Goal: Check status

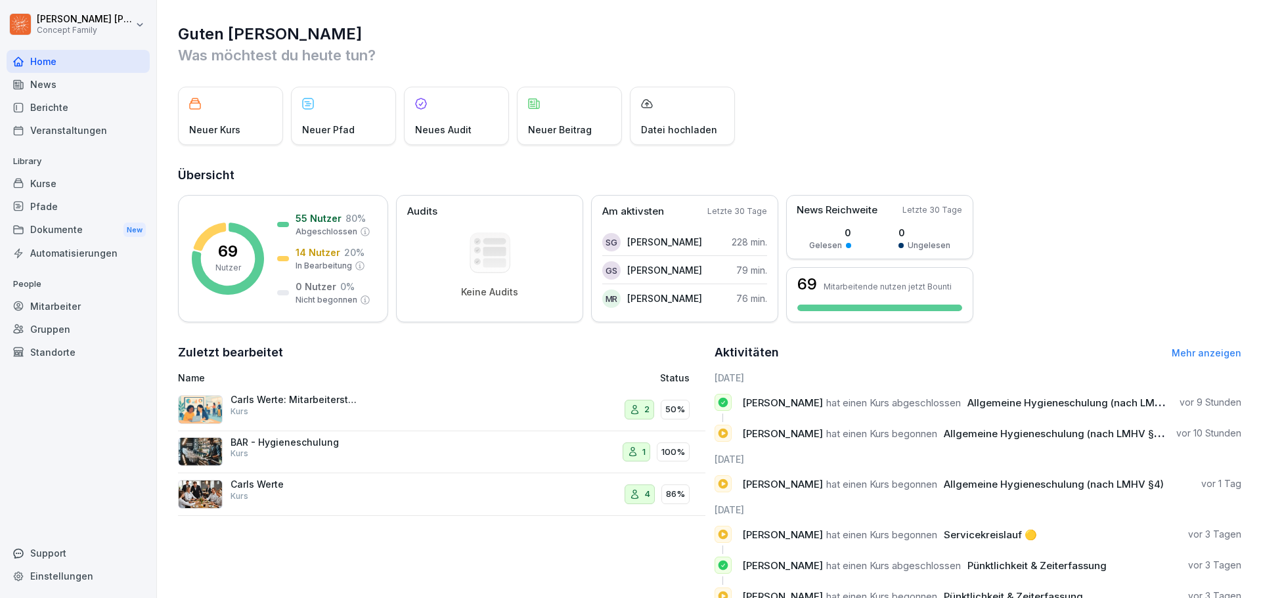
click at [70, 313] on div "Mitarbeiter" at bounding box center [78, 306] width 143 height 23
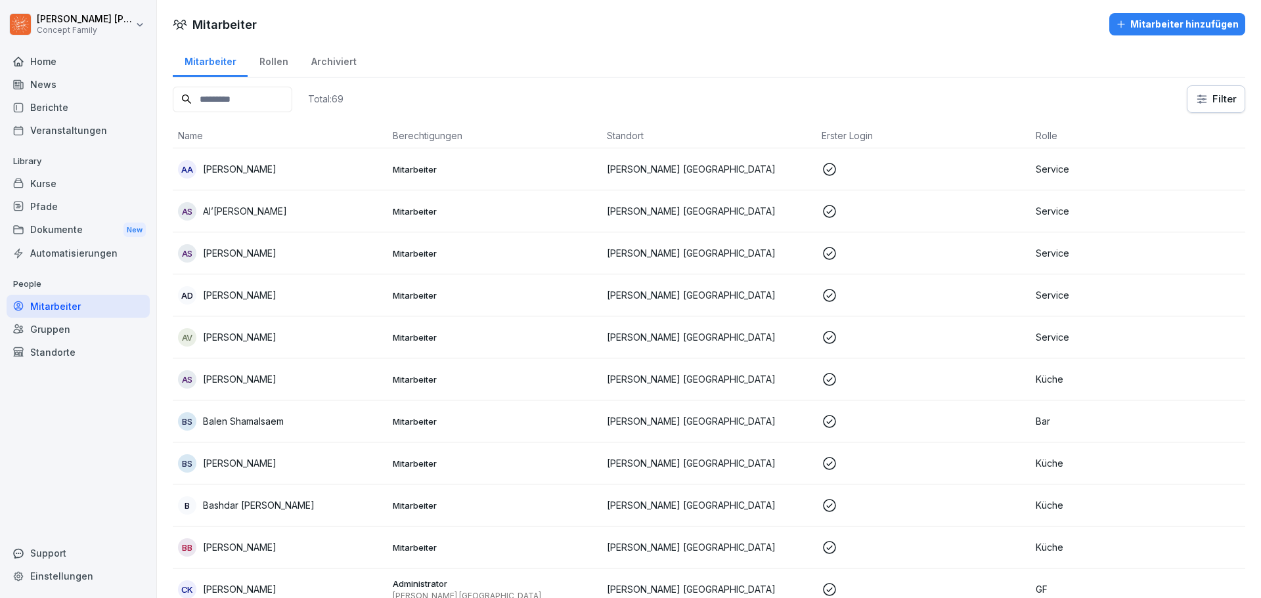
click at [90, 104] on div "Berichte" at bounding box center [78, 107] width 143 height 23
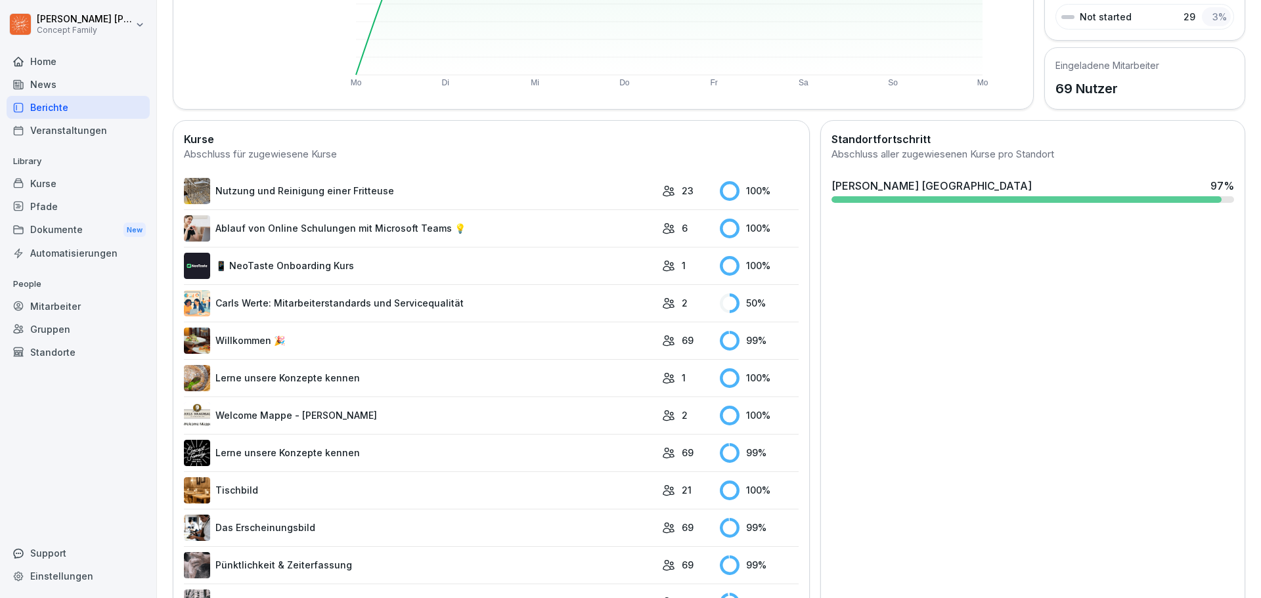
scroll to position [131, 0]
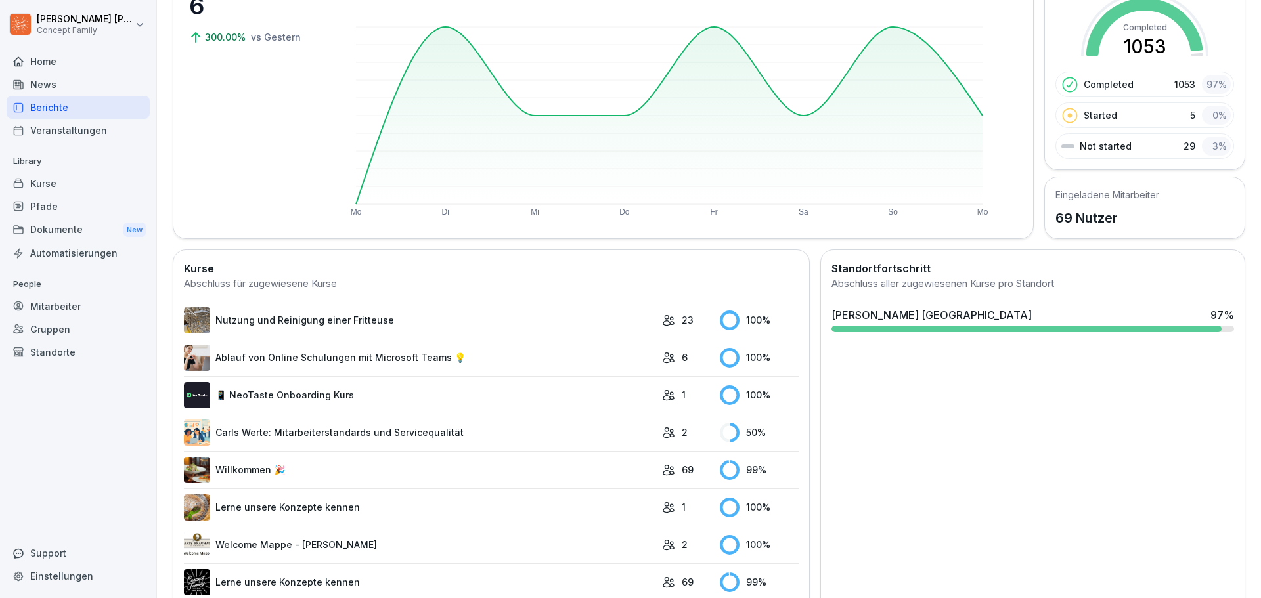
click at [92, 233] on div "Dokumente New" at bounding box center [78, 230] width 143 height 24
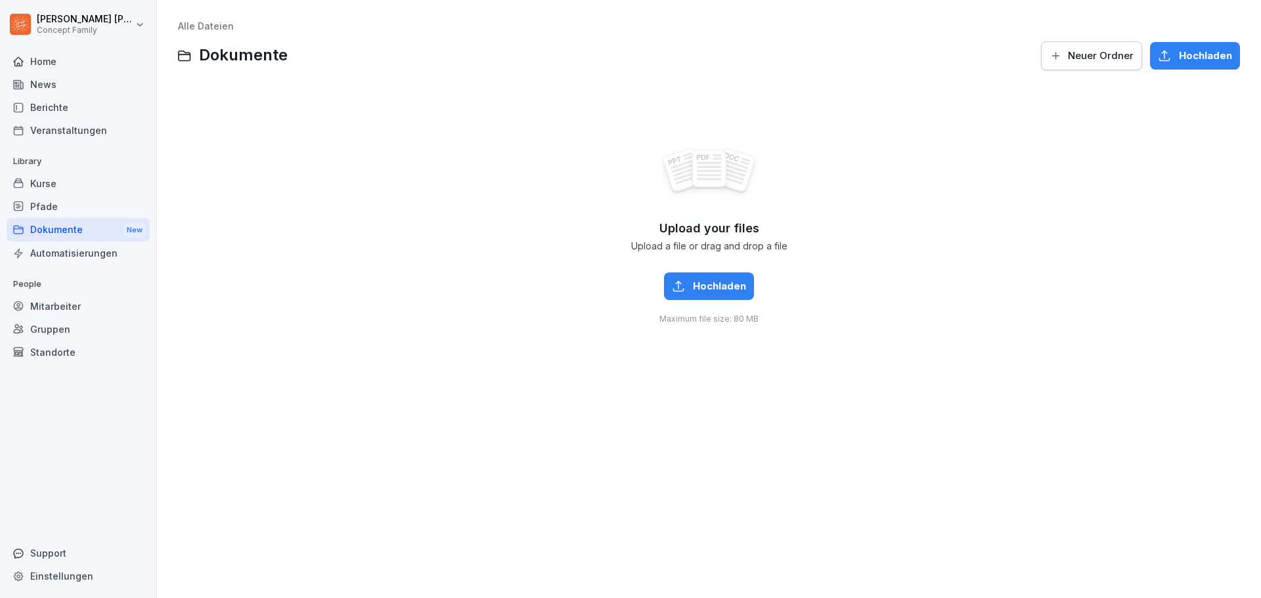
click at [71, 298] on div "Mitarbeiter" at bounding box center [78, 306] width 143 height 23
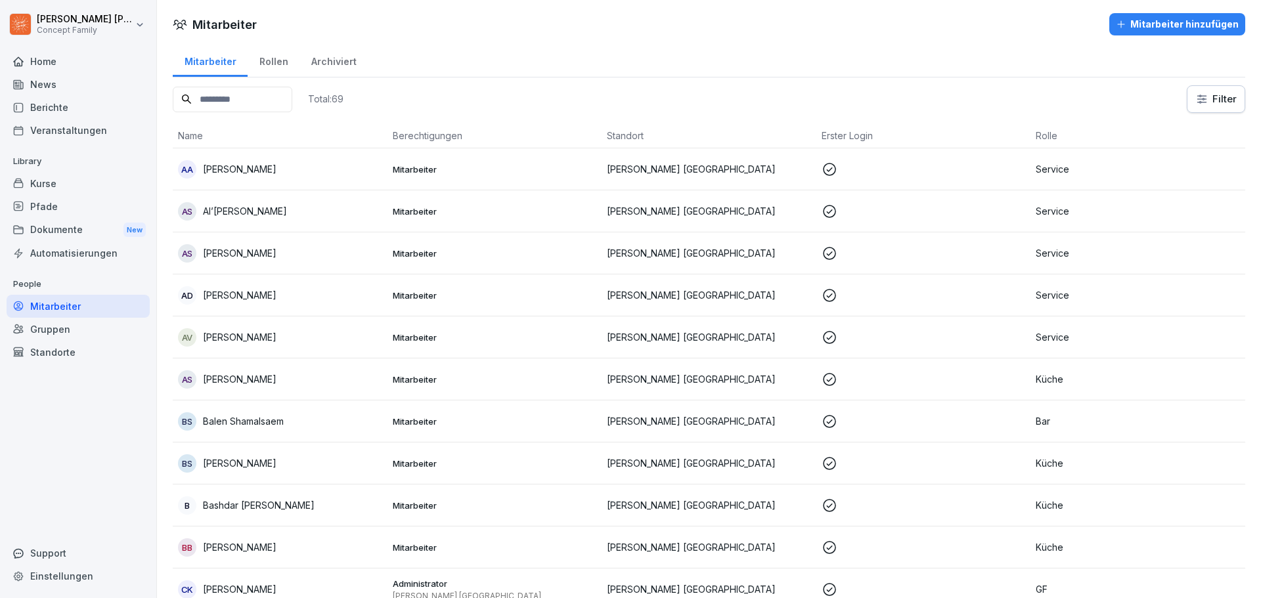
click at [1197, 93] on html "[PERSON_NAME] Concept Family Home News Berichte Veranstaltungen Library Kurse P…" at bounding box center [630, 299] width 1261 height 598
click at [1102, 106] on html "[PERSON_NAME] Concept Family Home News Berichte Veranstaltungen Library Kurse P…" at bounding box center [630, 299] width 1261 height 598
click at [221, 246] on p "[PERSON_NAME]" at bounding box center [240, 253] width 74 height 14
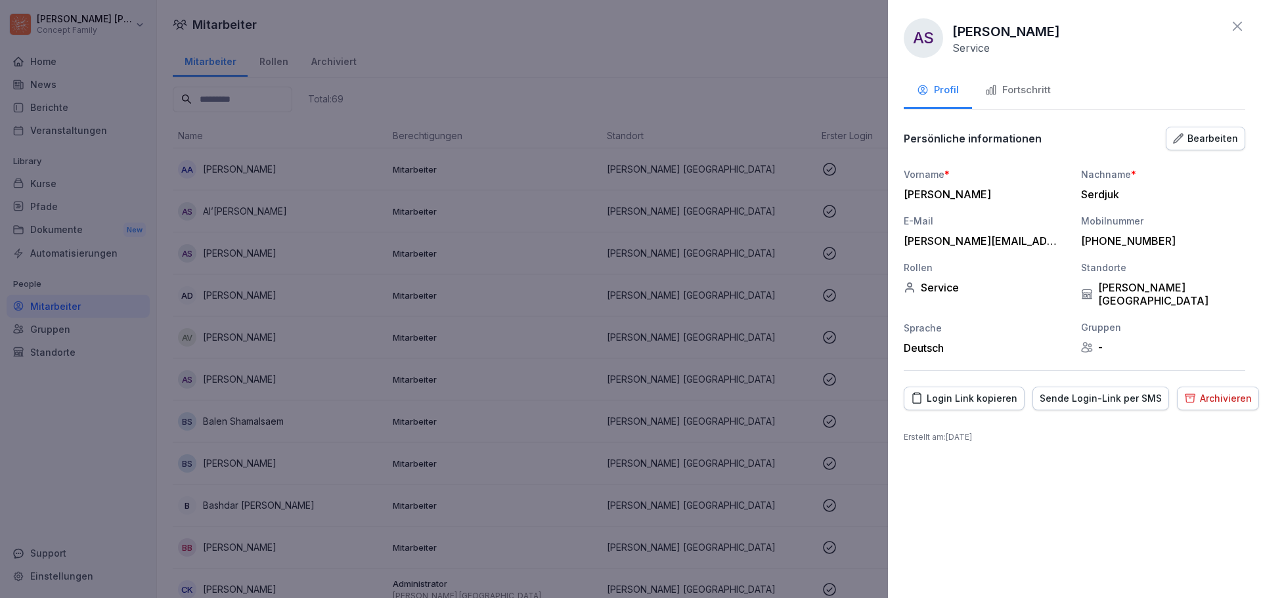
click at [1015, 89] on div "Fortschritt" at bounding box center [1018, 90] width 66 height 15
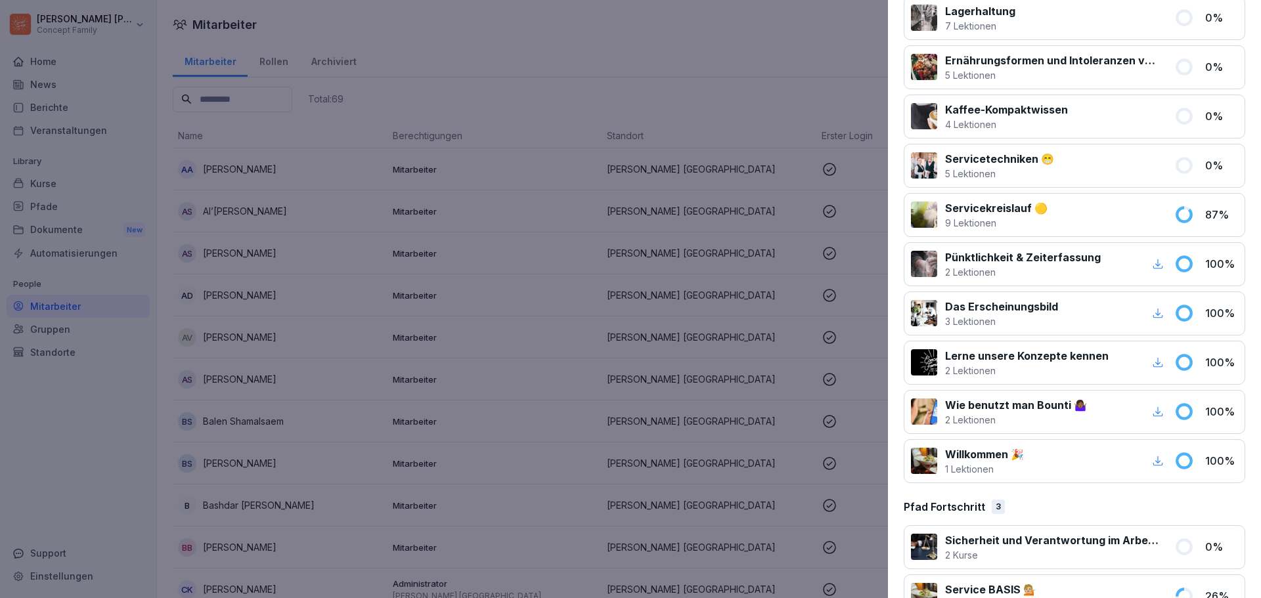
scroll to position [200, 0]
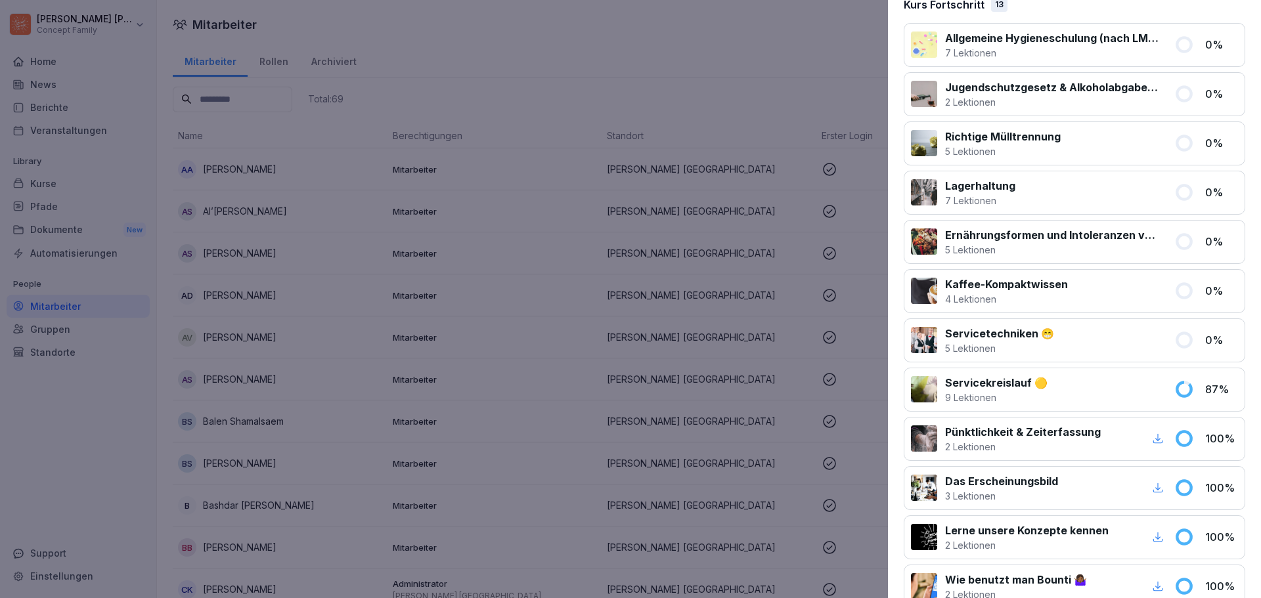
click at [108, 171] on div at bounding box center [630, 299] width 1261 height 598
